Goal: Check status: Check status

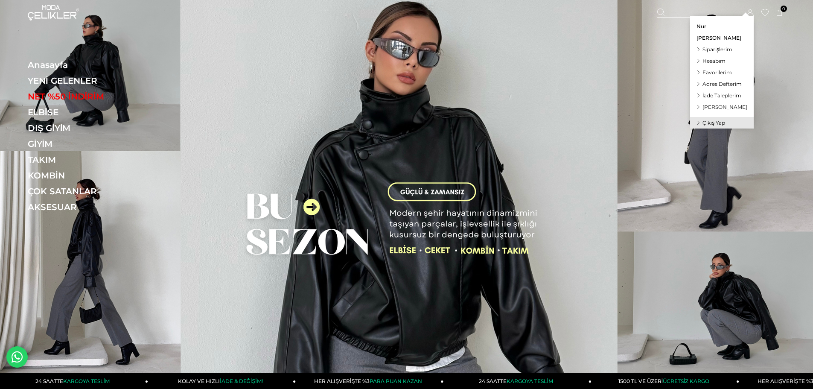
click at [728, 51] on span "Siparişlerim" at bounding box center [718, 49] width 30 height 6
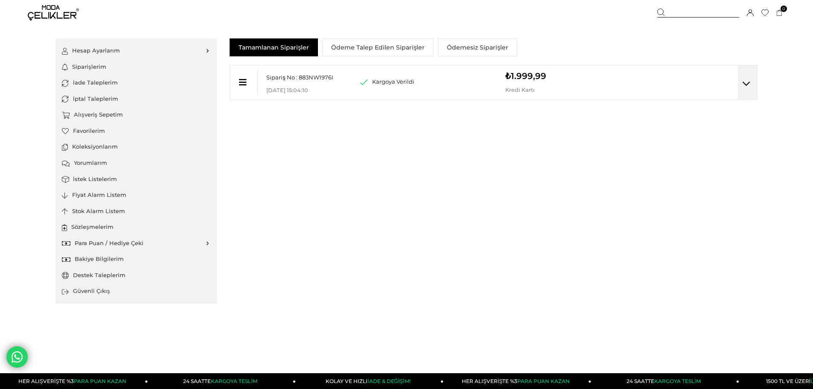
click at [751, 82] on div at bounding box center [747, 82] width 19 height 34
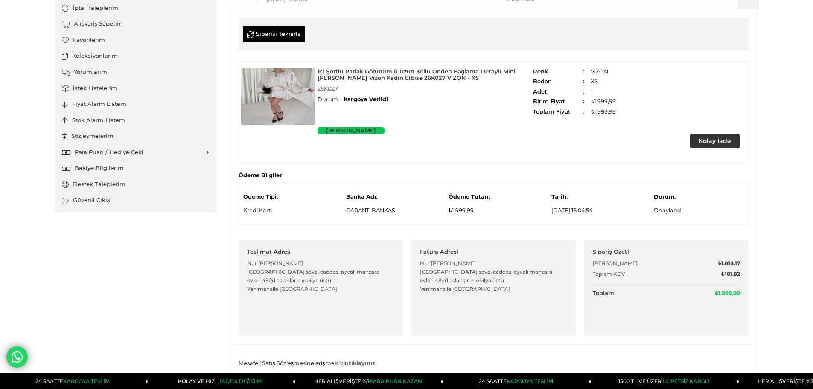
scroll to position [100, 0]
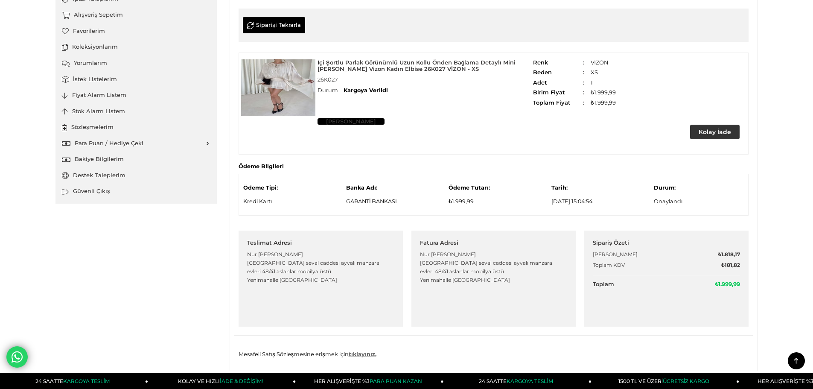
click at [335, 123] on link "[PERSON_NAME]" at bounding box center [351, 121] width 67 height 6
